Goal: Entertainment & Leisure: Consume media (video, audio)

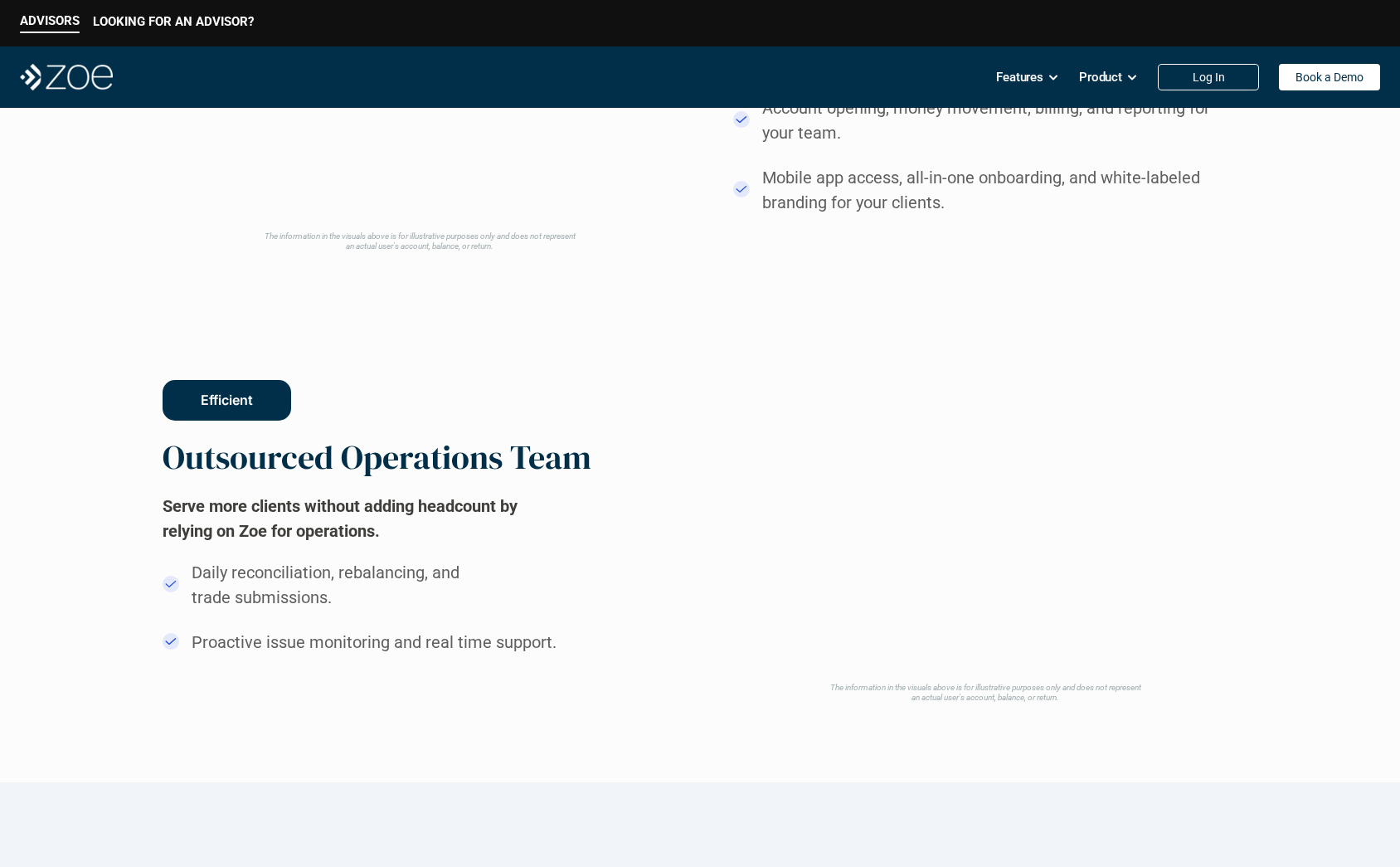
scroll to position [1303, 0]
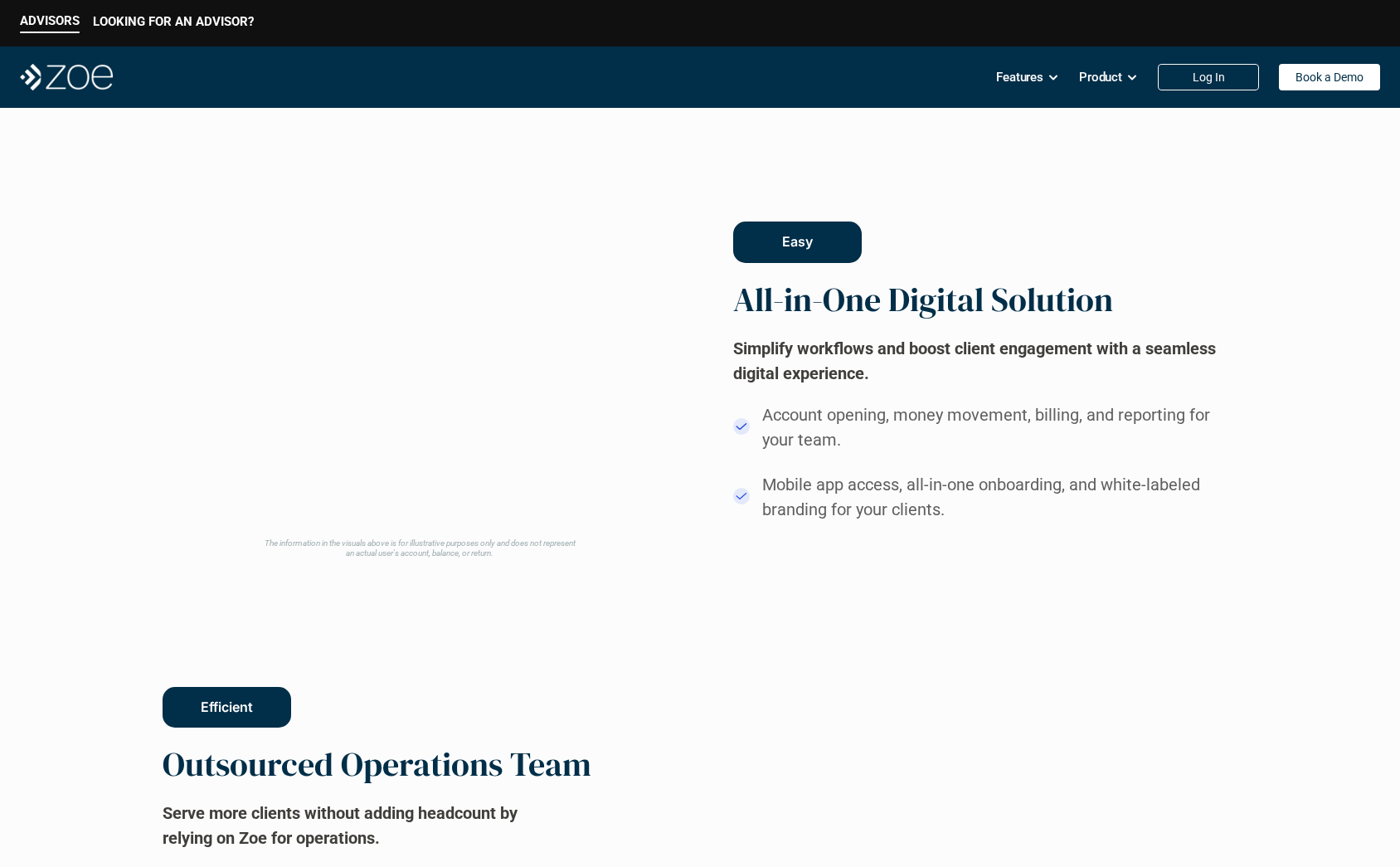
click at [522, 358] on video at bounding box center [419, 357] width 501 height 345
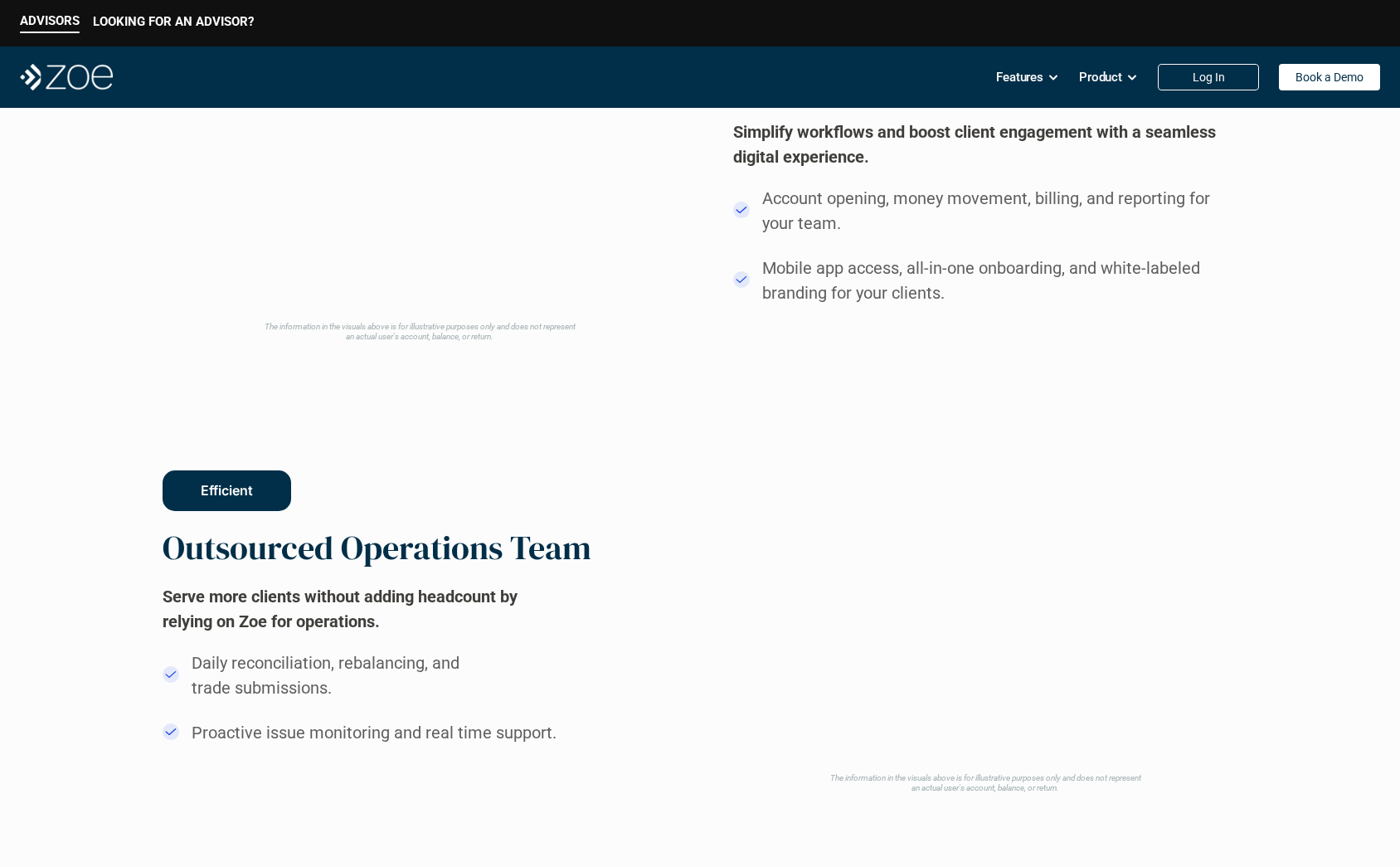
scroll to position [1716, 0]
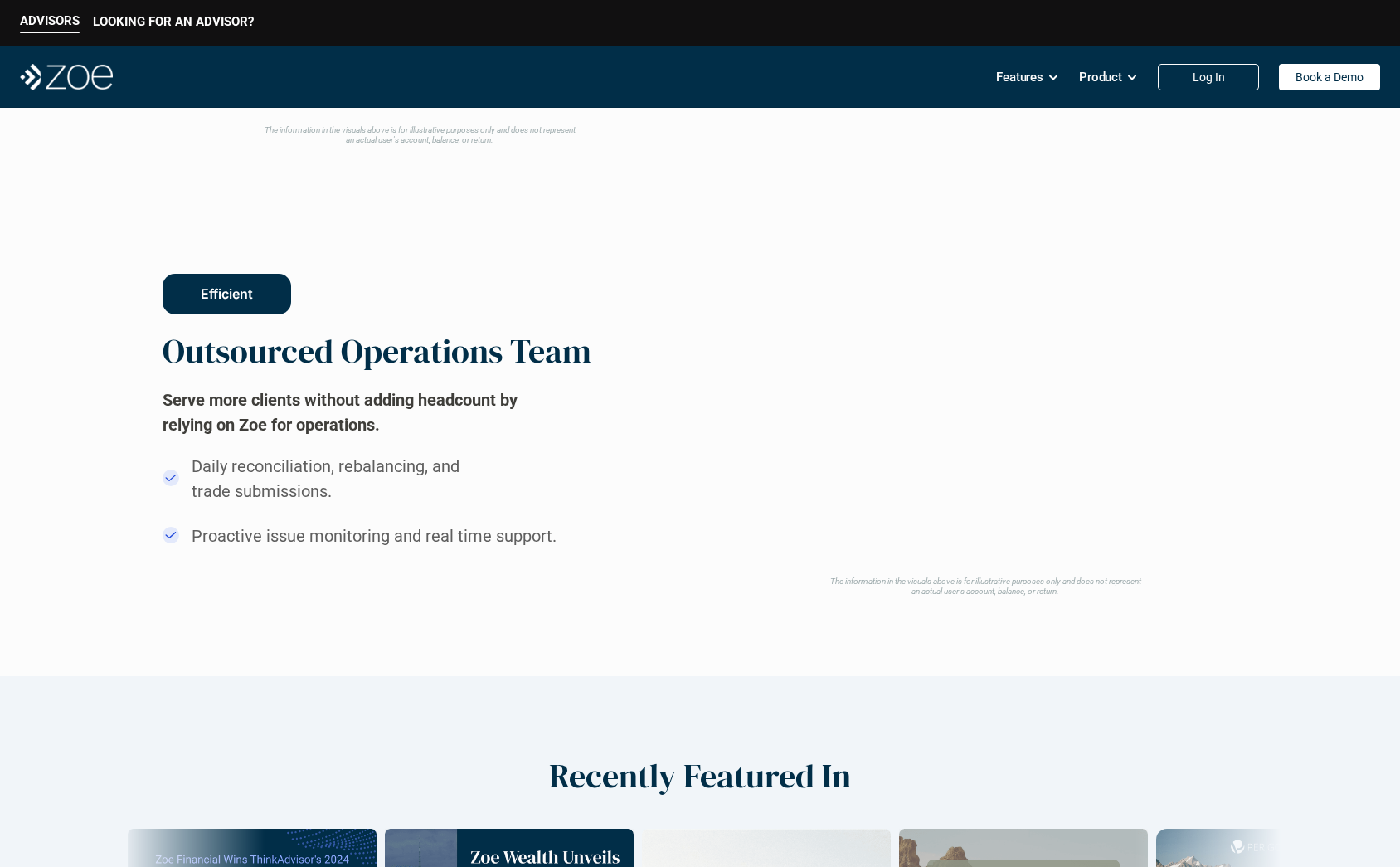
click at [922, 343] on video at bounding box center [985, 397] width 492 height 345
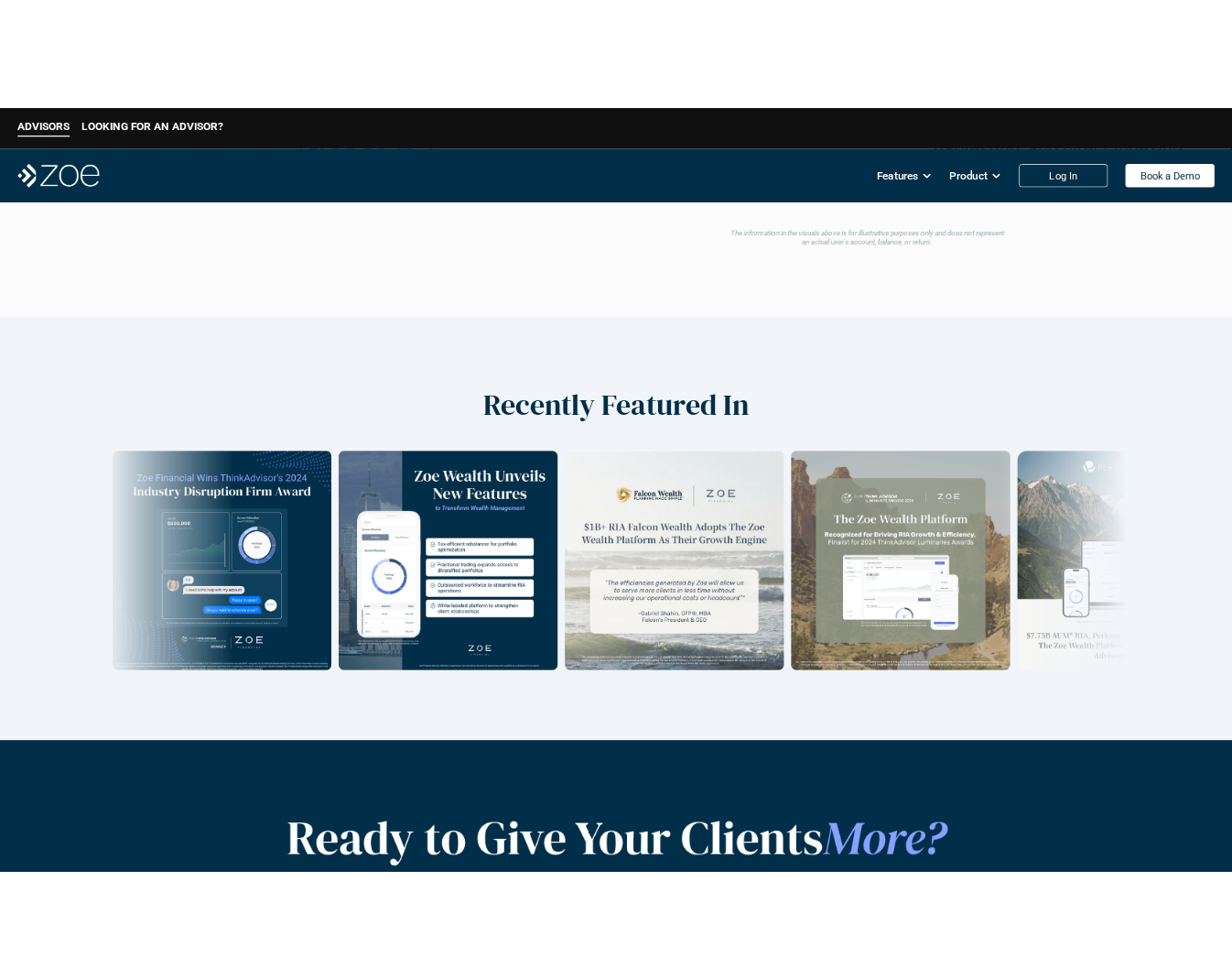
scroll to position [2427, 0]
